Goal: Task Accomplishment & Management: Manage account settings

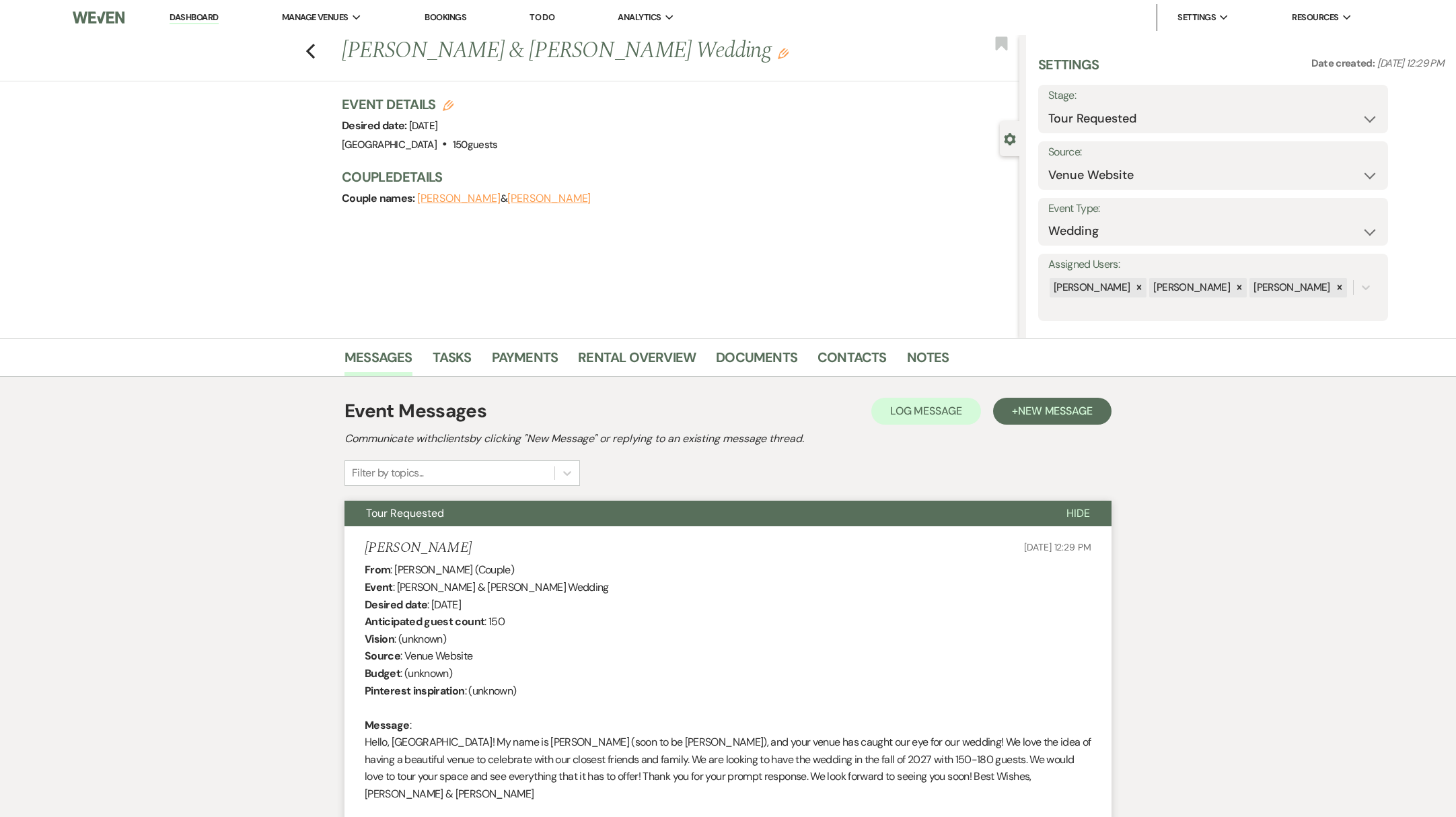
select select "2"
select select "5"
click at [173, 16] on link "Dashboard" at bounding box center [193, 18] width 48 height 13
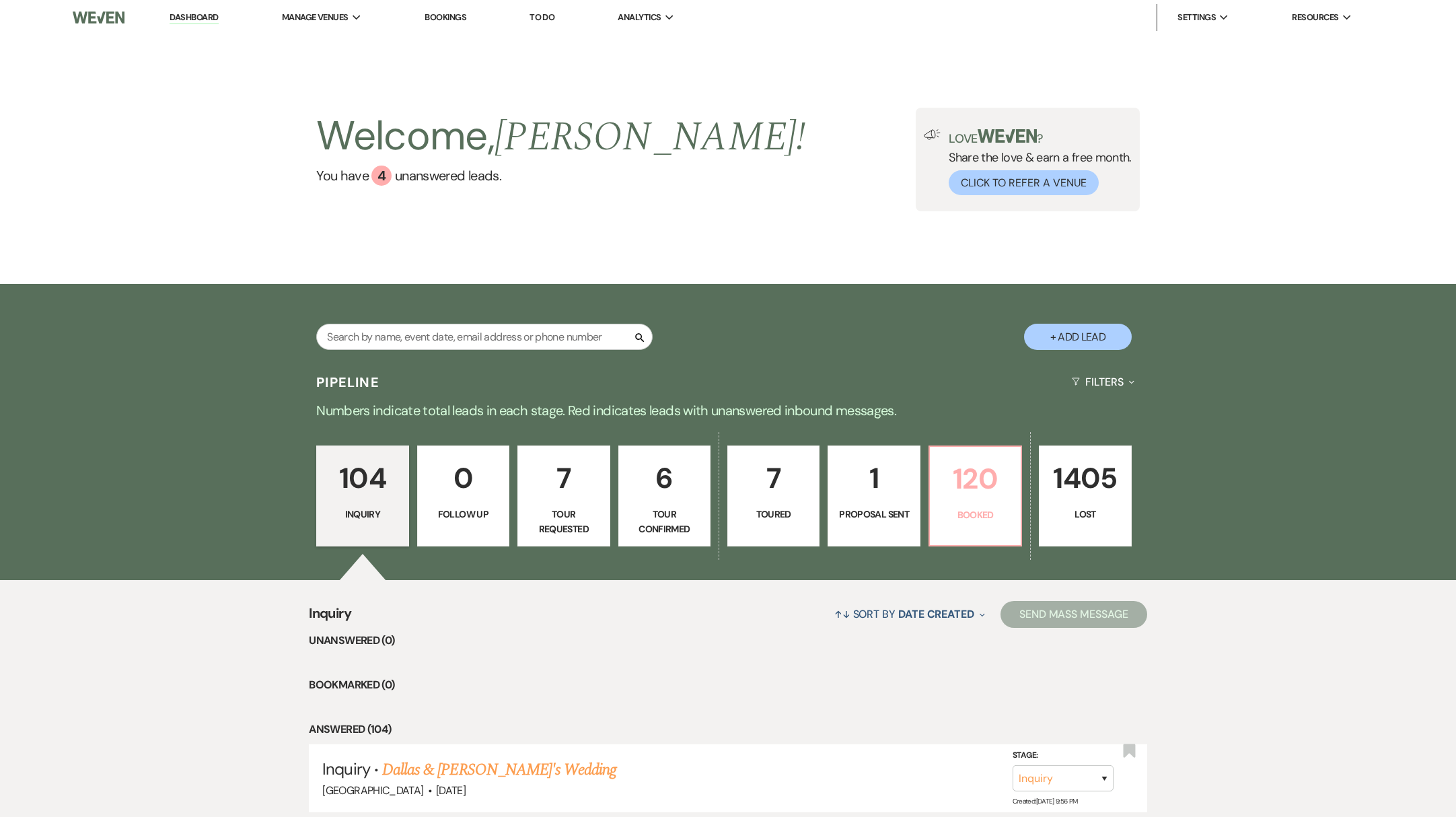
click at [946, 513] on p "Booked" at bounding box center [975, 515] width 75 height 15
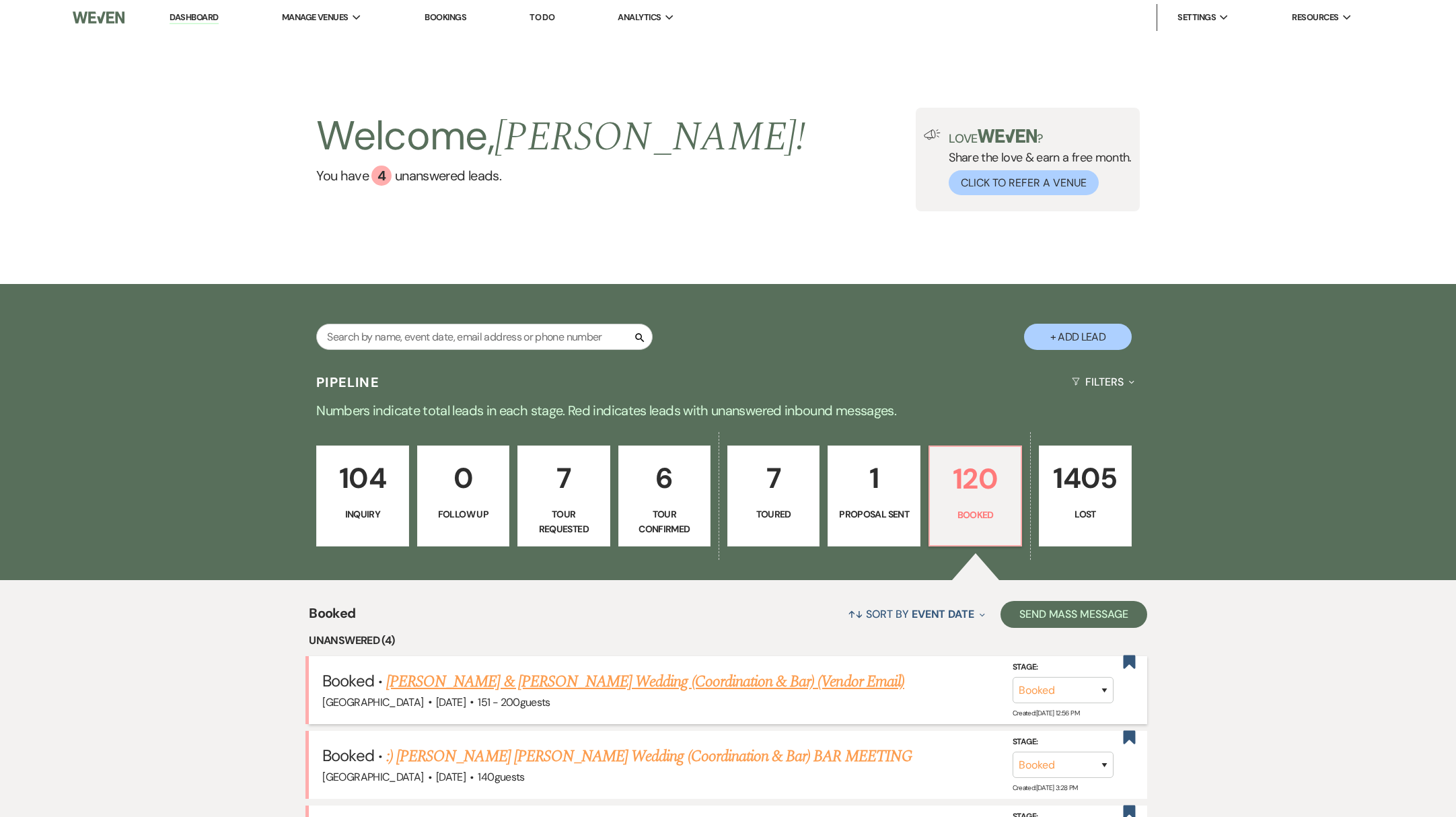
scroll to position [474, 0]
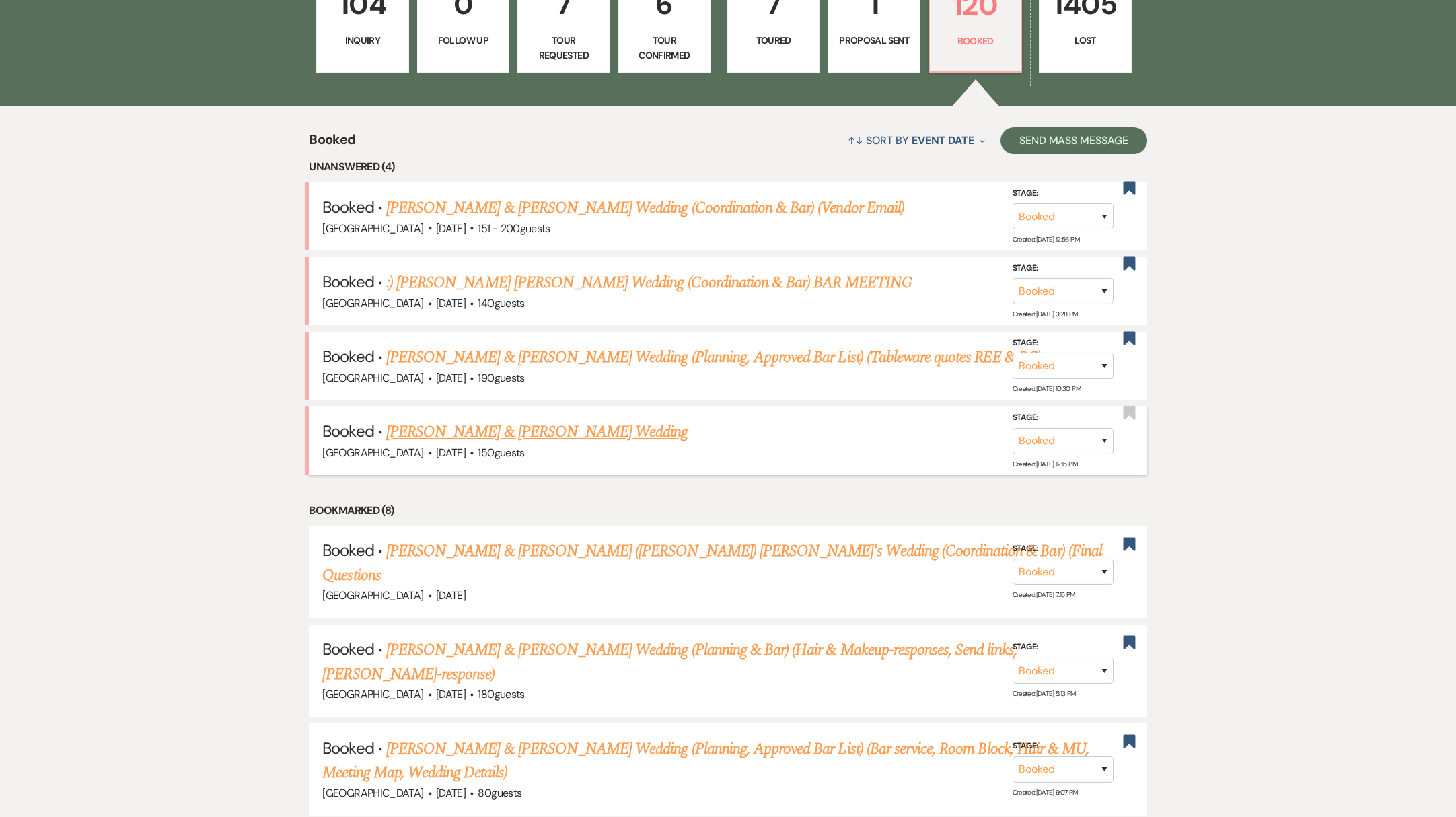
click at [550, 430] on link "[PERSON_NAME] & [PERSON_NAME] Wedding" at bounding box center [537, 432] width 301 height 24
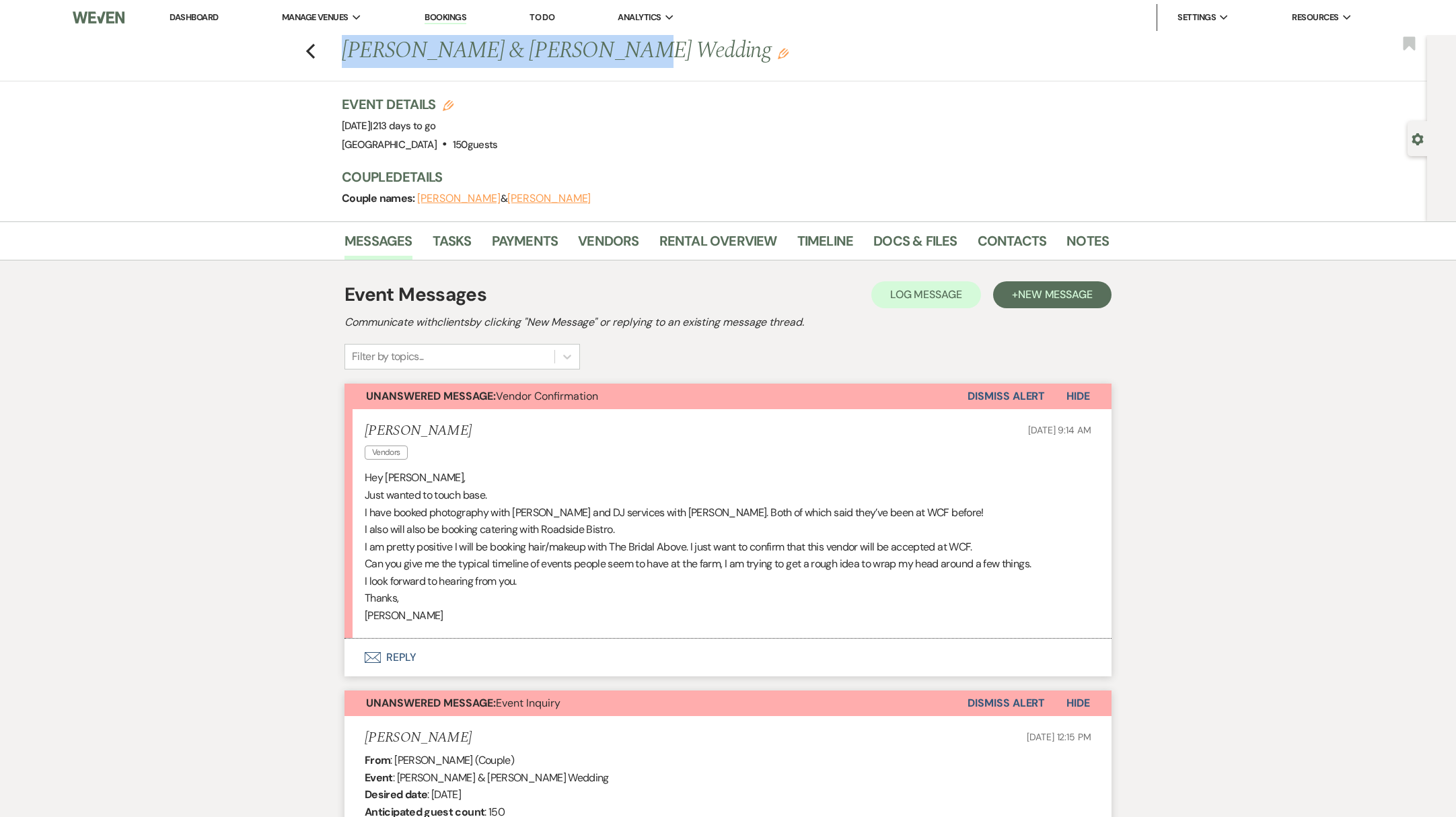
drag, startPoint x: 348, startPoint y: 53, endPoint x: 605, endPoint y: 53, distance: 257.0
click at [605, 53] on h1 "[PERSON_NAME] & [PERSON_NAME] Wedding Edit" at bounding box center [643, 50] width 603 height 32
copy h1 "[PERSON_NAME] & [PERSON_NAME]"
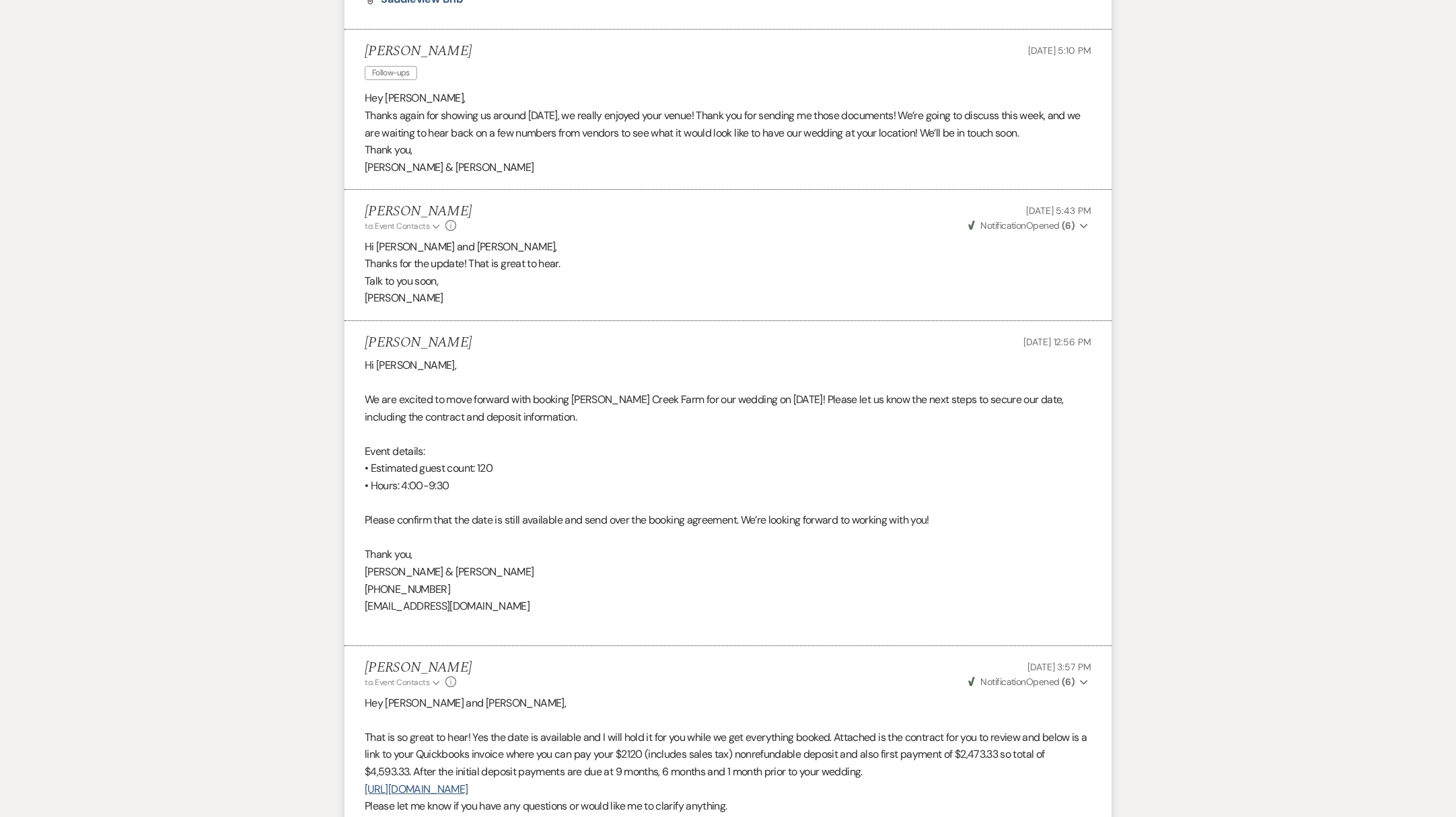
scroll to position [3328, 0]
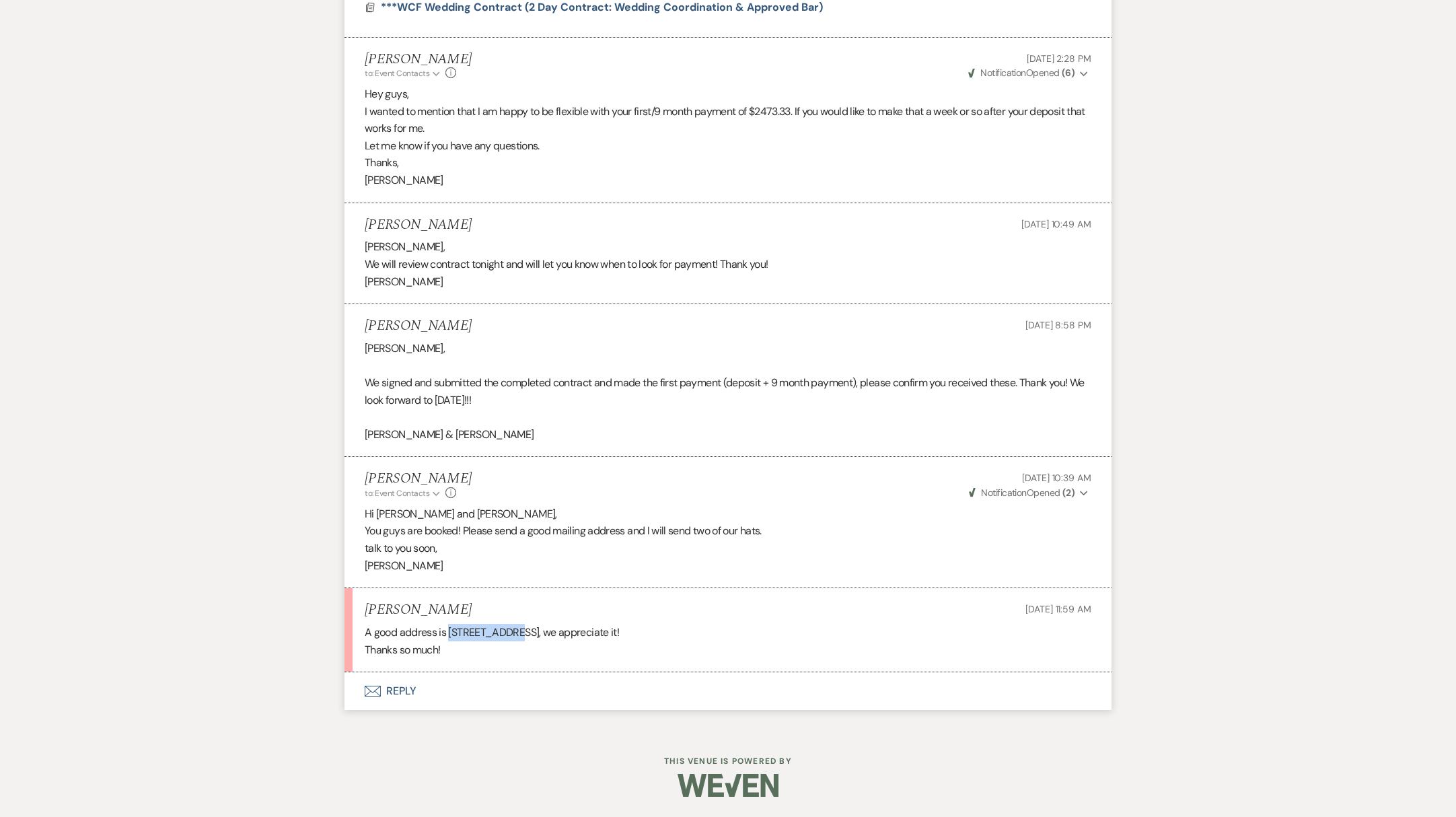
drag, startPoint x: 451, startPoint y: 636, endPoint x: 508, endPoint y: 637, distance: 57.0
click at [508, 637] on p "A good address is [STREET_ADDRESS], we appreciate it!" at bounding box center [728, 632] width 727 height 17
copy p "[STREET_ADDRESS]"
click at [512, 633] on p "A good address is [STREET_ADDRESS], we appreciate it!" at bounding box center [728, 632] width 727 height 17
drag, startPoint x: 511, startPoint y: 635, endPoint x: 583, endPoint y: 640, distance: 72.2
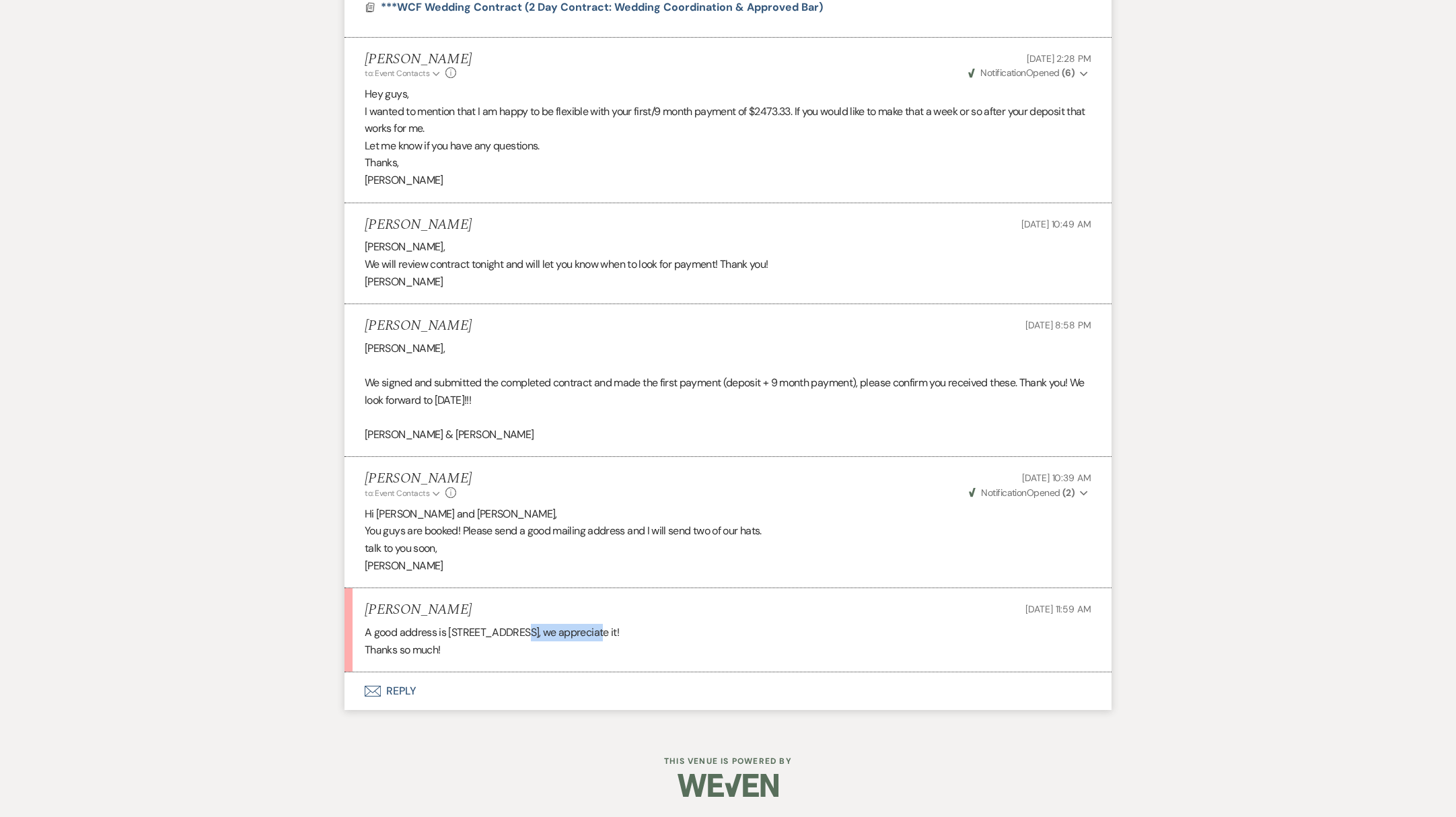
click at [583, 640] on p "A good address is [STREET_ADDRESS], we appreciate it!" at bounding box center [728, 632] width 727 height 17
copy p "Telford [GEOGRAPHIC_DATA] 18969"
